Goal: Transaction & Acquisition: Purchase product/service

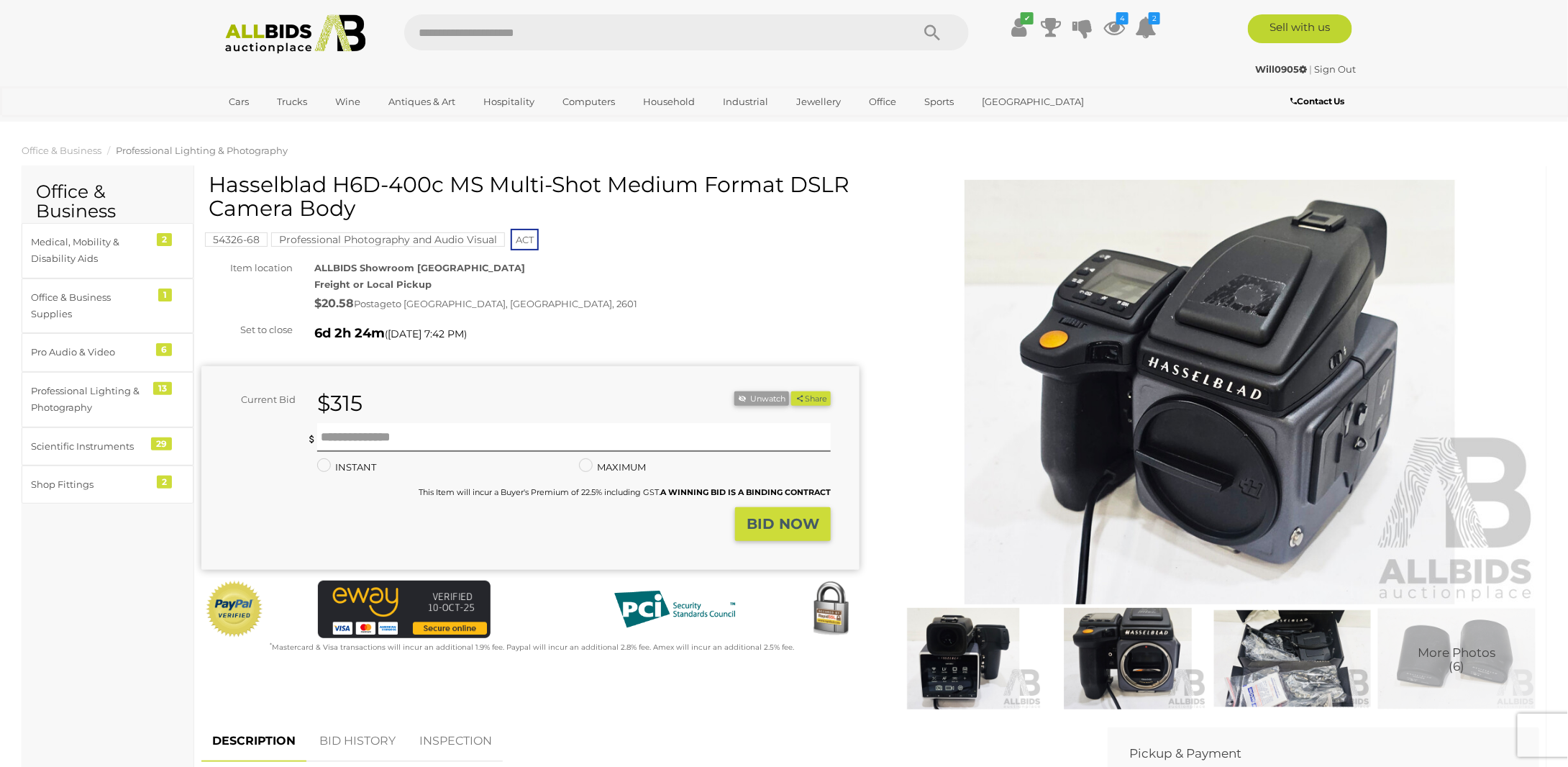
click at [980, 642] on img at bounding box center [963, 658] width 158 height 102
click at [377, 445] on input "text" at bounding box center [573, 438] width 513 height 29
type input "*"
click at [559, 312] on div "$20.58 Postage to [GEOGRAPHIC_DATA], [GEOGRAPHIC_DATA], 2601" at bounding box center [587, 303] width 545 height 21
click at [1047, 26] on icon at bounding box center [1051, 28] width 20 height 26
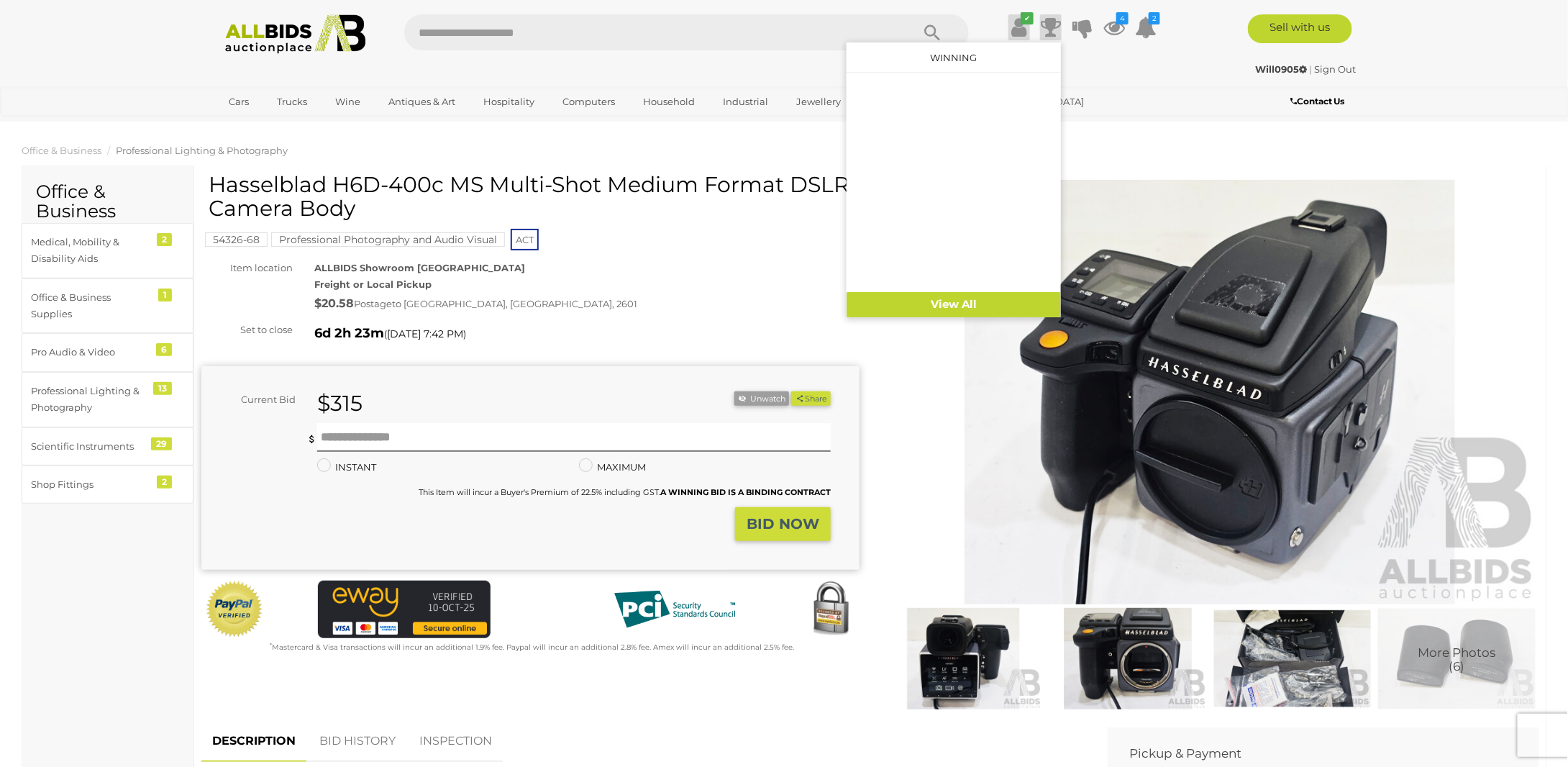
click at [1015, 24] on icon at bounding box center [1019, 28] width 15 height 26
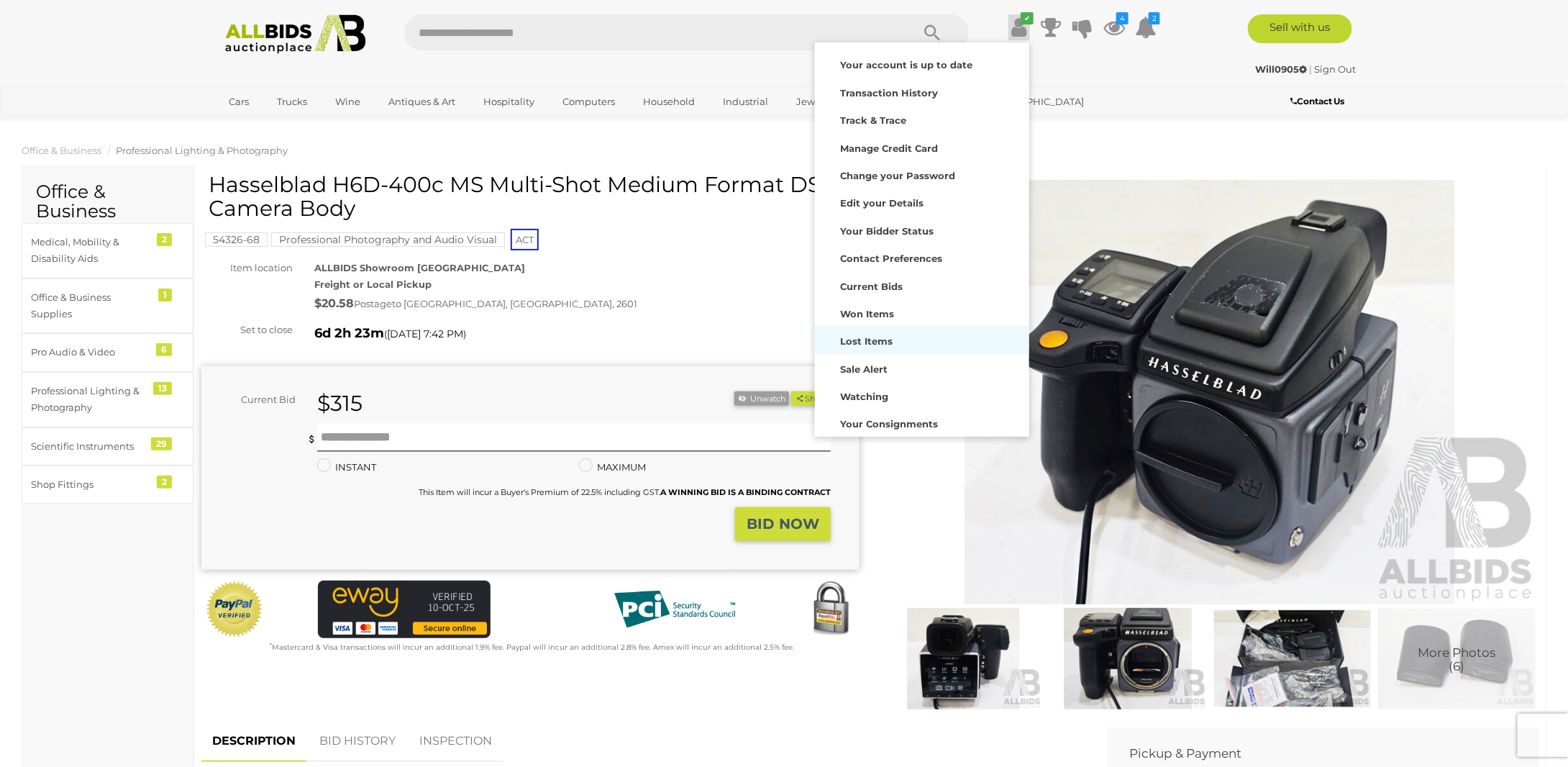
click at [875, 341] on strong "Lost Items" at bounding box center [866, 341] width 53 height 11
